Goal: Information Seeking & Learning: Learn about a topic

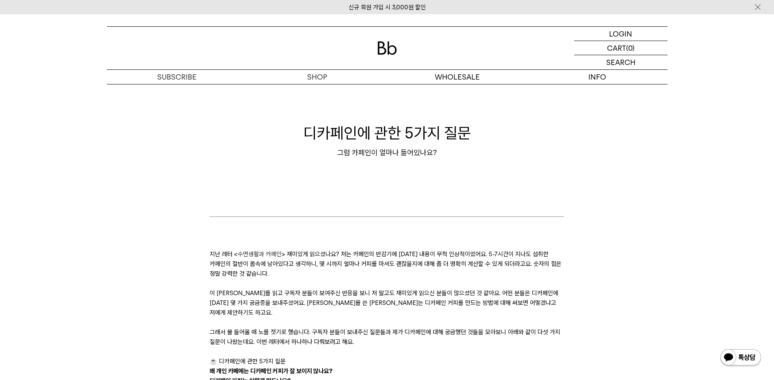
scroll to position [122, 0]
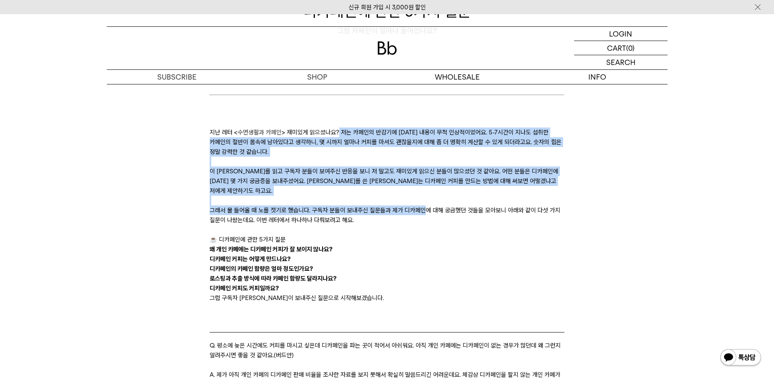
drag, startPoint x: 364, startPoint y: 130, endPoint x: 421, endPoint y: 201, distance: 91.3
click at [421, 205] on p "그래서 물 들어올 때 노를 젓기로 했습니다. 구독자 분들이 보내주신 질문들과 제가 디카페인에 대해 궁금했던 것들을 모아보니 아래와 같이 다섯 …" at bounding box center [387, 214] width 355 height 19
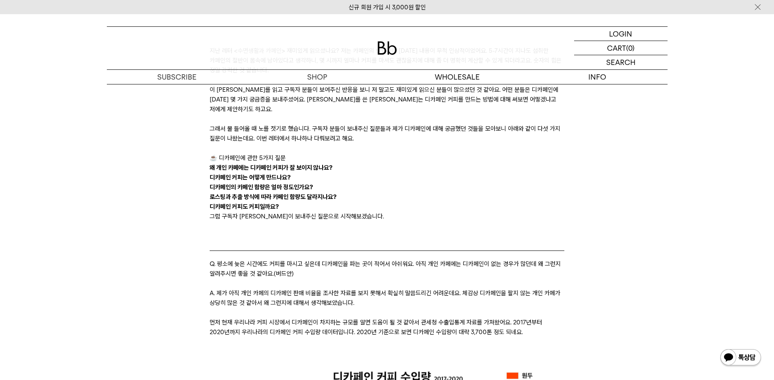
scroll to position [284, 0]
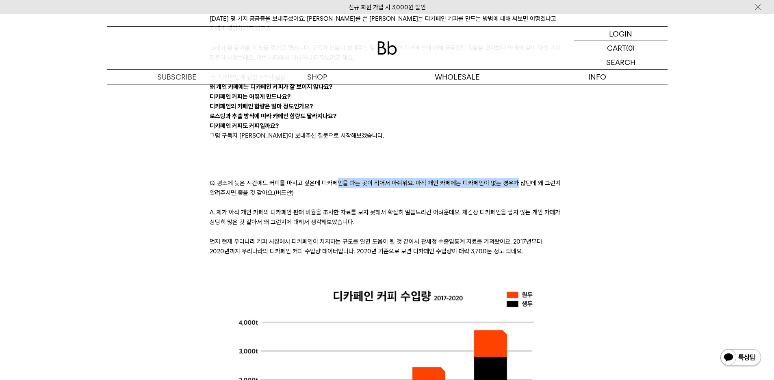
drag, startPoint x: 373, startPoint y: 173, endPoint x: 513, endPoint y: 175, distance: 140.1
click at [513, 178] on div "Q. 평소에 늦은 시간에도 커피를 마시고 싶은데 디카페인을 파는 곳이 적어서 아쉬워요. 아직 개인 카페에는 디카페인이 없는 경우가 많던데 왜 …" at bounding box center [387, 187] width 355 height 19
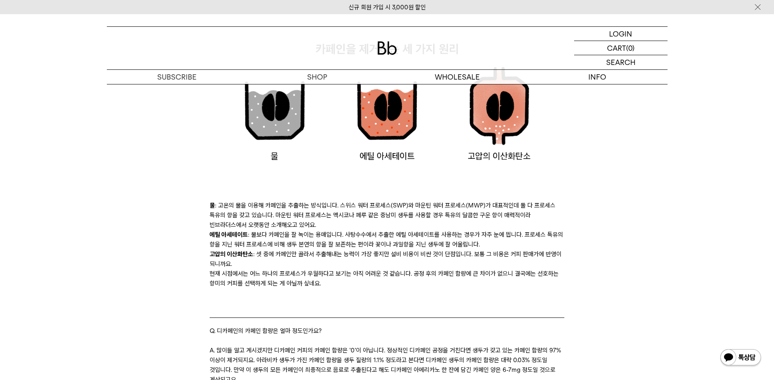
scroll to position [1137, 0]
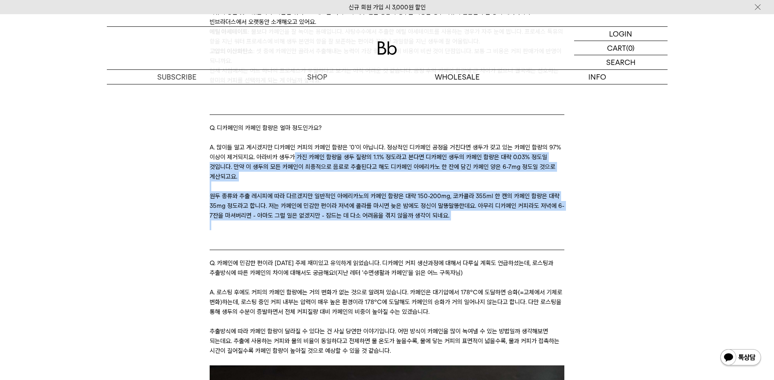
drag, startPoint x: 341, startPoint y: 146, endPoint x: 509, endPoint y: 214, distance: 180.8
click at [509, 214] on div "A. 많이들 알고 계시겠지만 디카페인 커피의 카페인 함량은 '0'이 아닙니다. 정상적인 디카페인 공정을 거친다면 생두가 갖고 있는 카페인 함량…" at bounding box center [387, 187] width 355 height 88
click at [509, 221] on p at bounding box center [387, 226] width 355 height 10
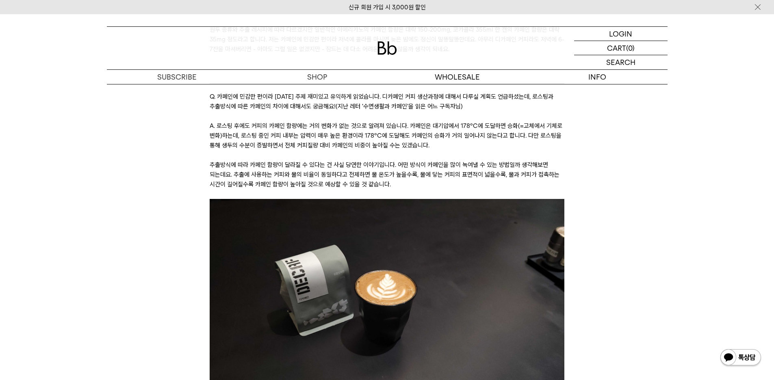
scroll to position [1259, 0]
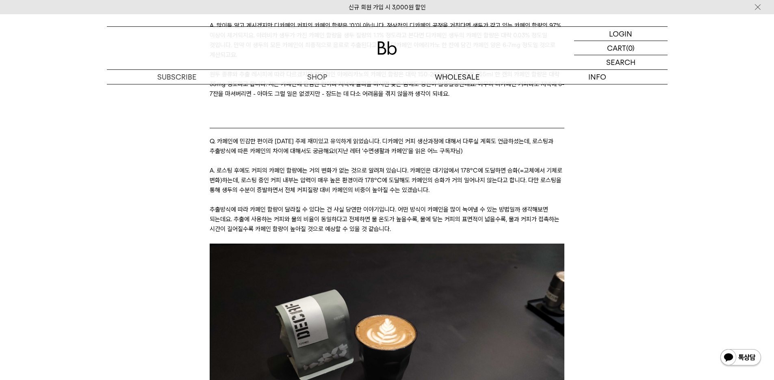
click at [679, 185] on div "디카페인에 관한 5가지 질문 그럼 카페인이 얼마나 들어있나요? 지난 레터 < 수면생활과 카페인 > 재미있게 읽으셨나요? 저는 카페인의 반감기에…" at bounding box center [387, 169] width 585 height 2657
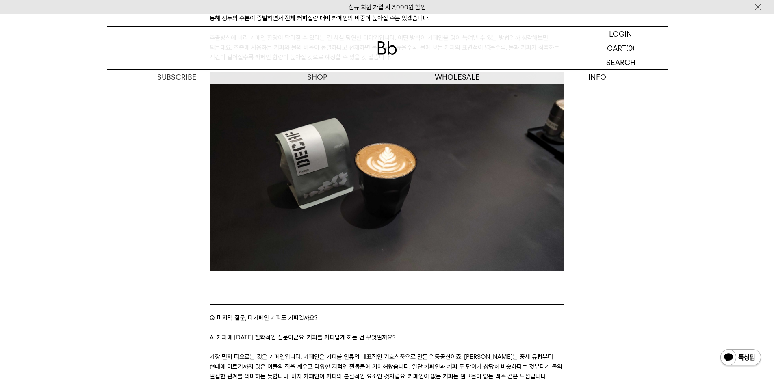
scroll to position [1503, 0]
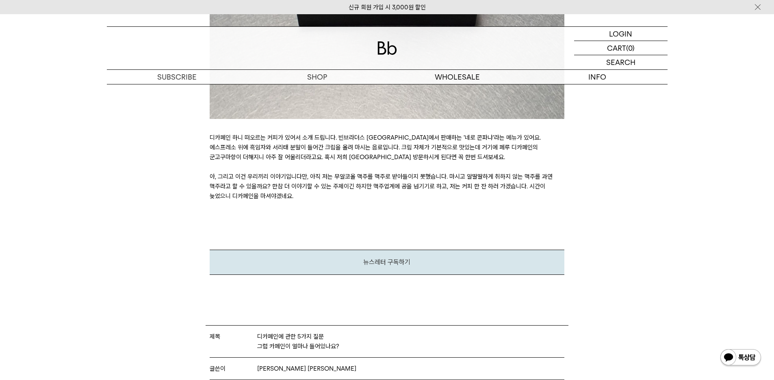
scroll to position [2233, 0]
